Goal: Task Accomplishment & Management: Manage account settings

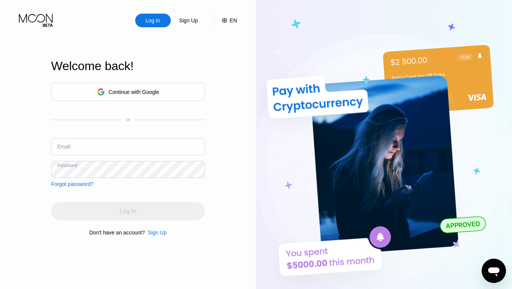
click at [108, 151] on input "text" at bounding box center [128, 146] width 154 height 17
click at [106, 148] on input "text" at bounding box center [128, 146] width 154 height 17
click at [96, 145] on input "text" at bounding box center [128, 146] width 154 height 17
click at [122, 98] on div "Continue with Google" at bounding box center [128, 92] width 154 height 19
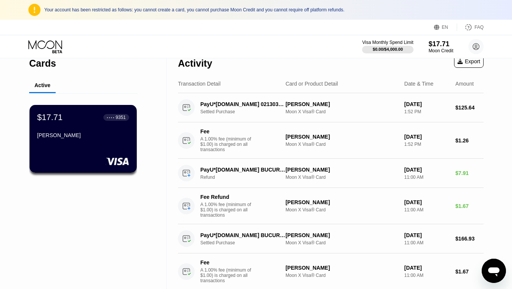
scroll to position [1, 0]
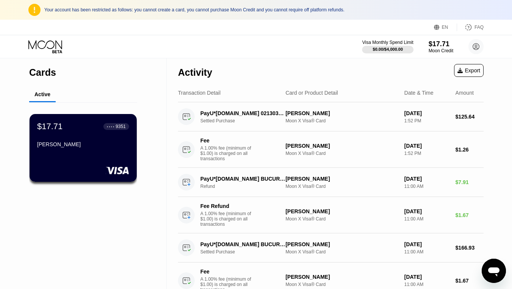
click at [47, 55] on div "Visa Monthly Spend Limit $0.00 / $4,000.00 $17.71 Moon Credit eyad raj eyadraji…" at bounding box center [256, 46] width 512 height 23
click at [51, 45] on icon at bounding box center [45, 46] width 35 height 13
click at [53, 45] on icon at bounding box center [45, 46] width 35 height 13
click at [75, 123] on div "$17.71 ● ● ● ● 9351" at bounding box center [83, 126] width 93 height 10
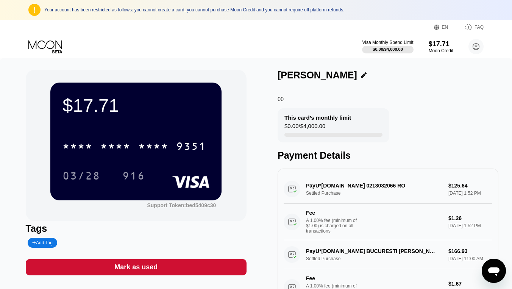
click at [329, 78] on div "John max" at bounding box center [388, 75] width 221 height 11
click at [324, 72] on div "John max" at bounding box center [388, 75] width 221 height 11
click at [361, 73] on icon at bounding box center [364, 75] width 6 height 6
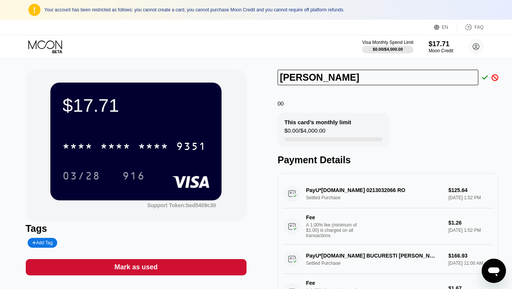
click at [45, 47] on icon at bounding box center [45, 46] width 35 height 13
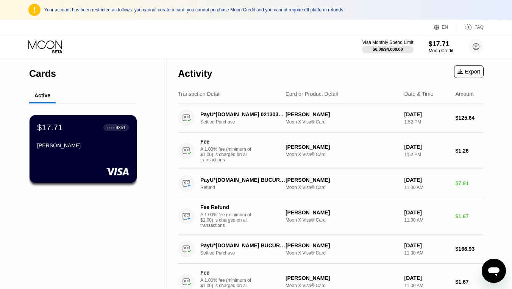
click at [54, 47] on icon at bounding box center [45, 46] width 35 height 13
click at [476, 50] on circle at bounding box center [475, 46] width 15 height 15
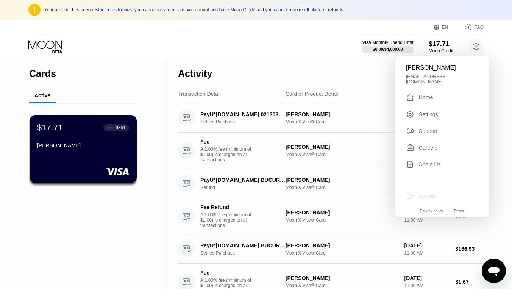
click at [429, 193] on div "Log out" at bounding box center [428, 196] width 18 height 6
